Goal: Transaction & Acquisition: Purchase product/service

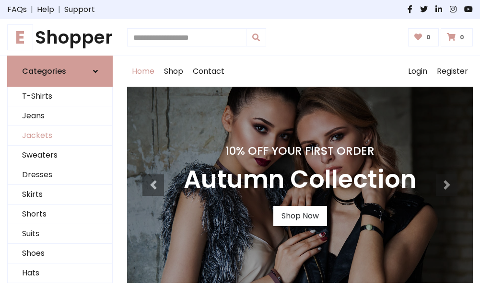
click at [60, 136] on link "Jackets" at bounding box center [60, 136] width 104 height 20
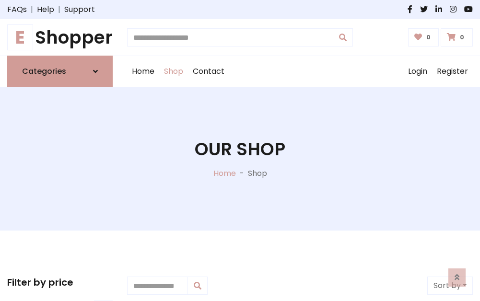
scroll to position [433, 0]
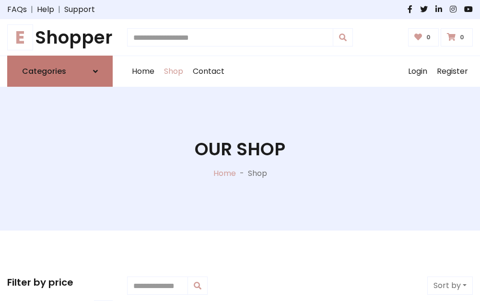
click at [60, 71] on h6 "Categories" at bounding box center [44, 71] width 44 height 9
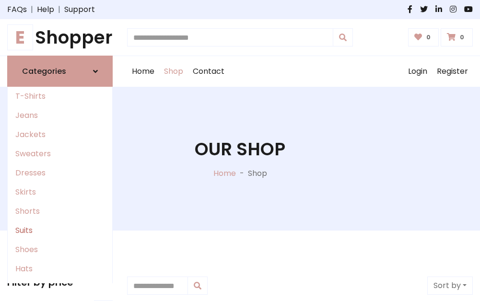
click at [60, 231] on link "Suits" at bounding box center [60, 230] width 104 height 19
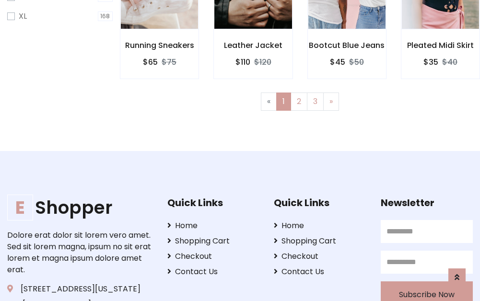
scroll to position [48, 0]
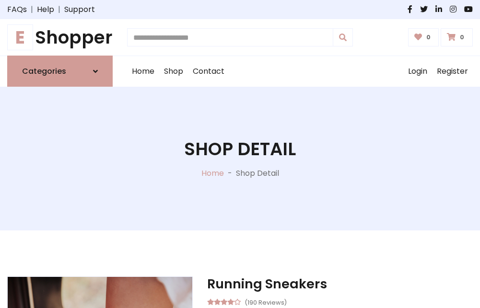
scroll to position [896, 0]
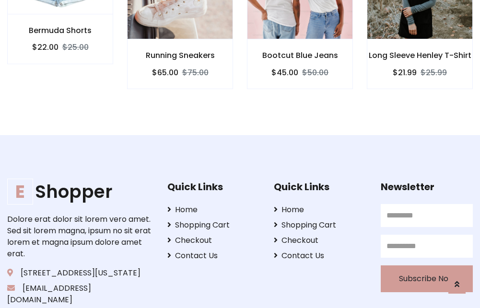
scroll to position [895, 0]
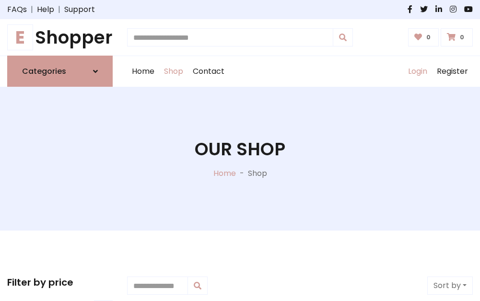
click at [417, 71] on link "Login" at bounding box center [417, 71] width 29 height 31
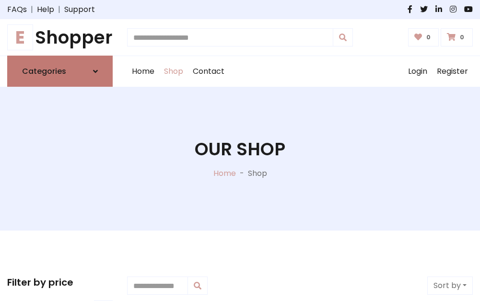
click at [95, 71] on icon at bounding box center [95, 72] width 5 height 8
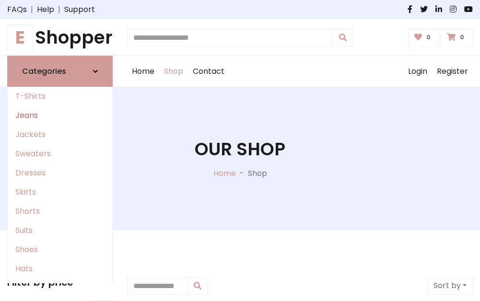
click at [60, 116] on link "Jeans" at bounding box center [60, 115] width 104 height 19
